Goal: Information Seeking & Learning: Learn about a topic

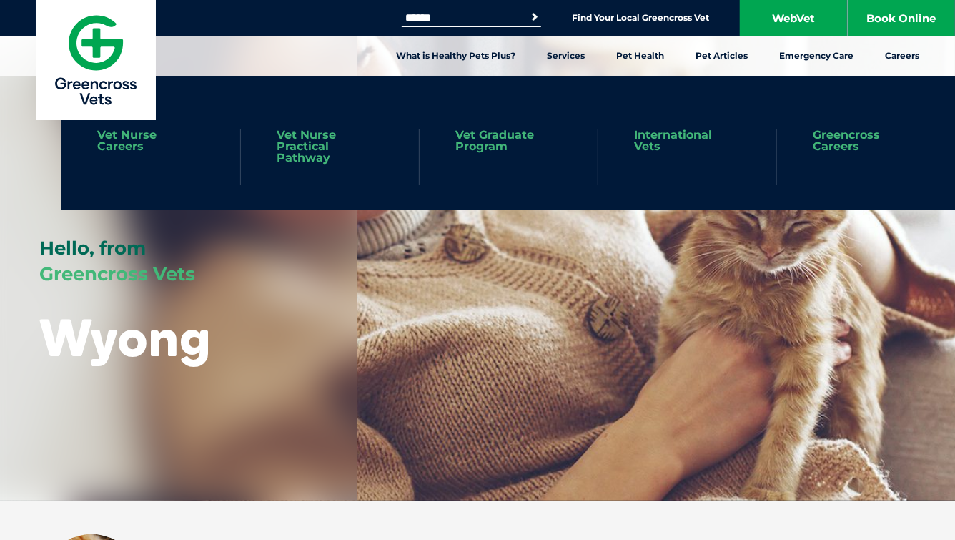
click at [310, 153] on link "Vet Nurse Practical Pathway" at bounding box center [330, 146] width 107 height 34
